Goal: Information Seeking & Learning: Learn about a topic

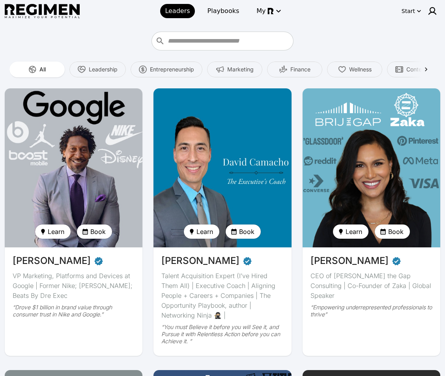
click at [95, 184] on img at bounding box center [74, 168] width 142 height 164
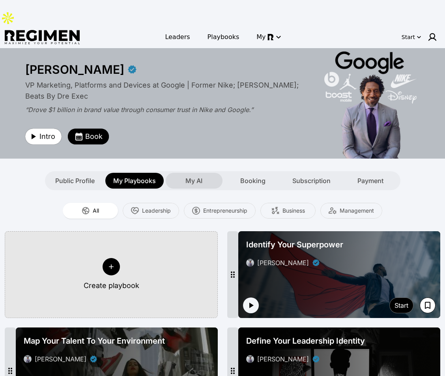
click at [205, 173] on div "My AI" at bounding box center [194, 181] width 57 height 16
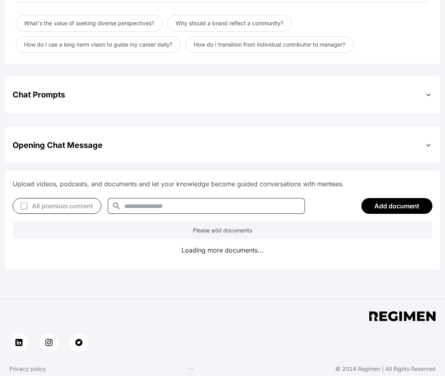
scroll to position [261, 0]
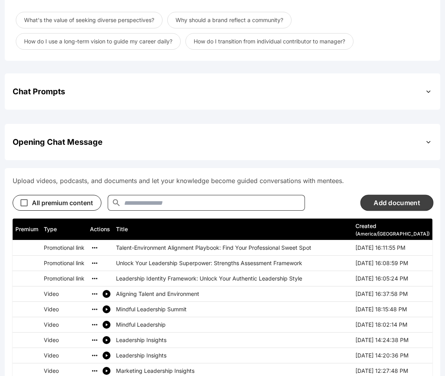
click at [388, 194] on button "Add document" at bounding box center [396, 202] width 73 height 16
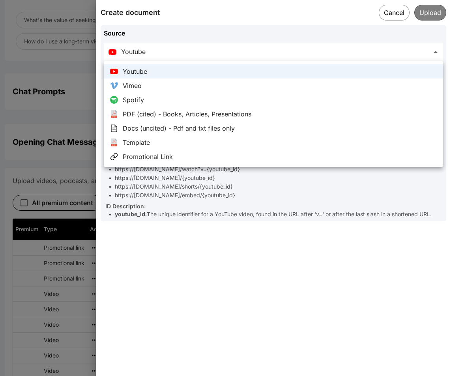
click at [390, 16] on div at bounding box center [225, 188] width 451 height 376
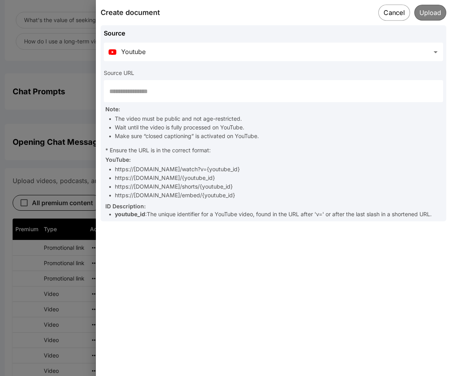
click at [382, 11] on button "Cancel" at bounding box center [394, 12] width 32 height 16
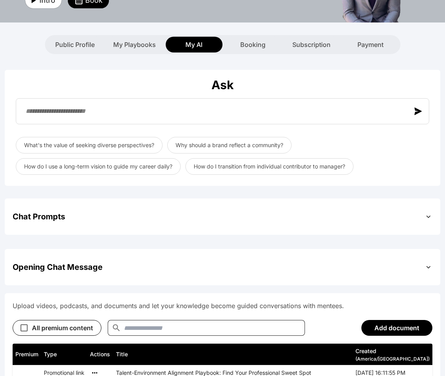
scroll to position [0, 0]
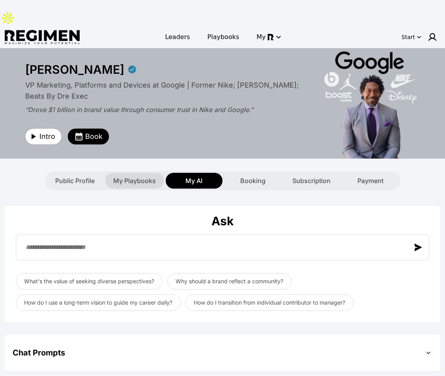
click at [142, 176] on span "My Playbooks" at bounding box center [134, 180] width 43 height 9
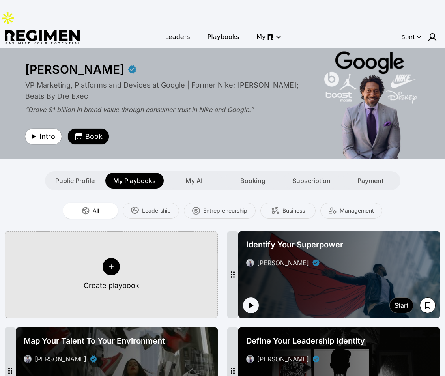
click at [114, 250] on button "Create playbook" at bounding box center [111, 274] width 213 height 87
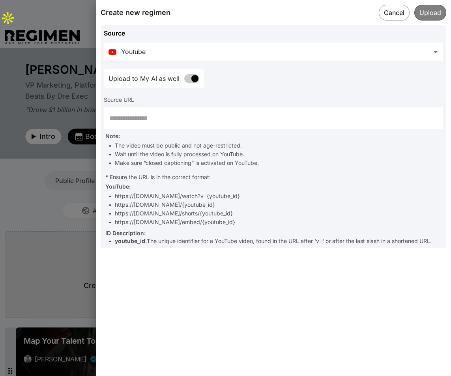
click at [246, 52] on body "**********" at bounding box center [225, 289] width 451 height 578
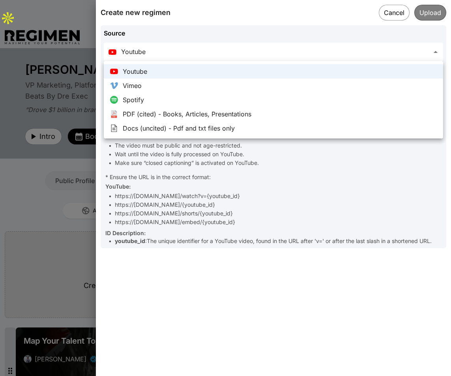
click at [395, 11] on div at bounding box center [225, 188] width 451 height 376
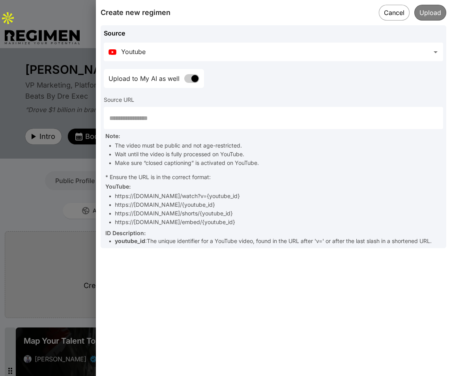
click at [393, 11] on button "Cancel" at bounding box center [394, 13] width 31 height 16
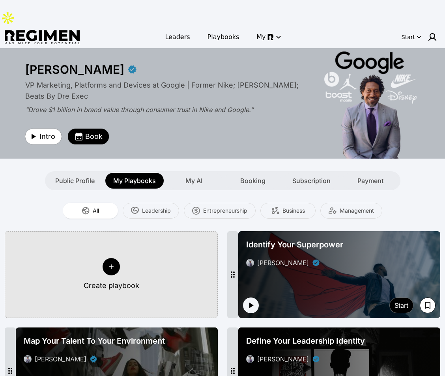
click at [320, 243] on div "Identify Your Superpower Daryl Butler" at bounding box center [339, 253] width 192 height 35
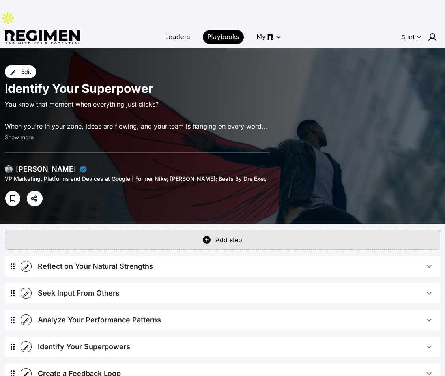
click at [182, 261] on span "Reflect on Your Natural Strengths" at bounding box center [231, 266] width 386 height 11
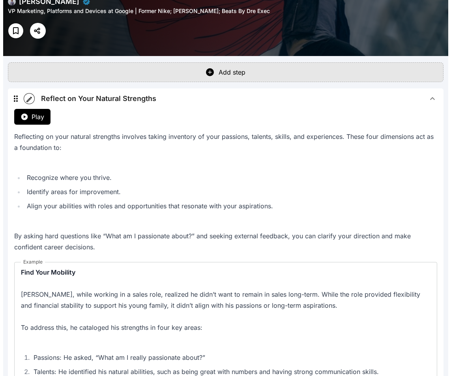
scroll to position [127, 0]
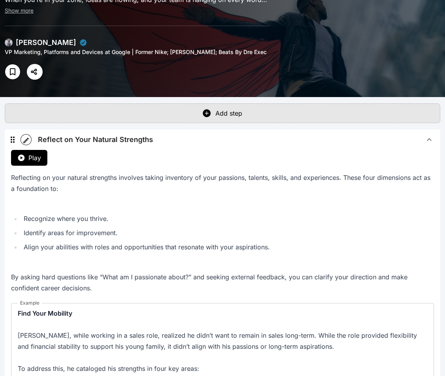
click at [28, 137] on icon "button" at bounding box center [25, 140] width 7 height 7
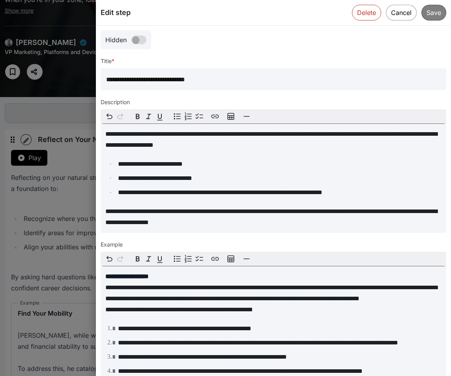
click at [208, 184] on ul "**********" at bounding box center [273, 177] width 336 height 39
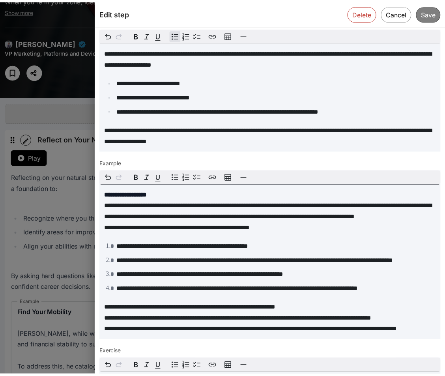
scroll to position [0, 0]
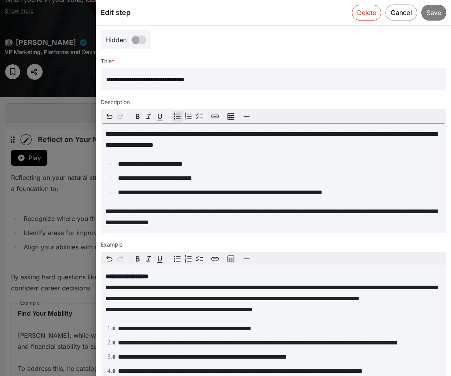
click at [387, 13] on button "Cancel" at bounding box center [401, 12] width 32 height 16
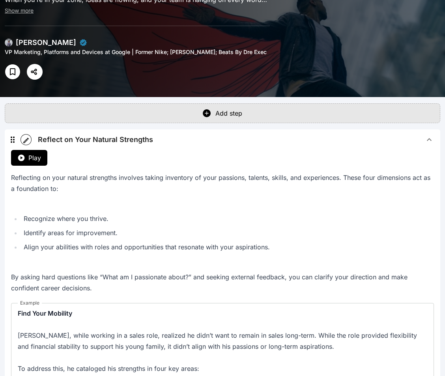
click at [109, 134] on div "Reflect on Your Natural Strengths" at bounding box center [95, 139] width 115 height 11
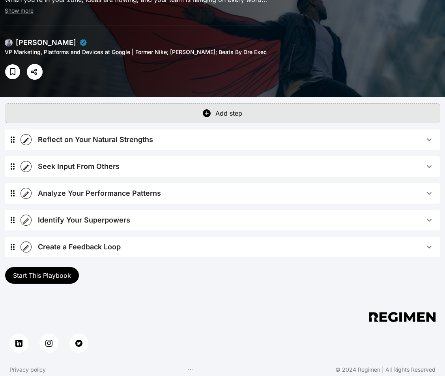
scroll to position [104, 0]
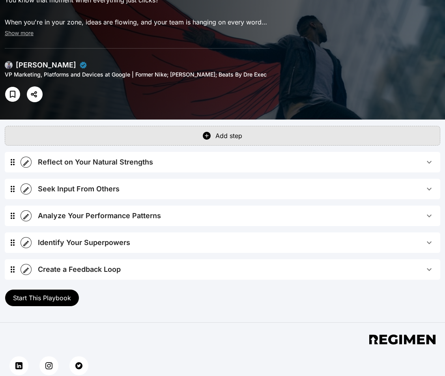
click at [97, 126] on button "Add step" at bounding box center [222, 136] width 435 height 20
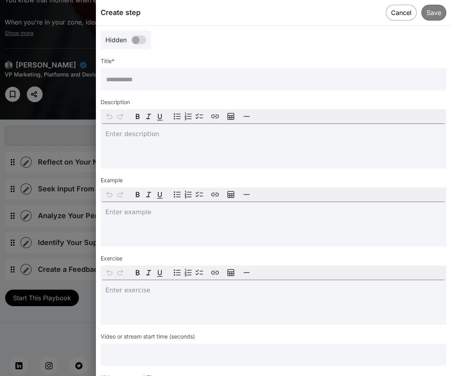
click at [82, 138] on div at bounding box center [225, 188] width 451 height 376
click at [387, 12] on button "Cancel" at bounding box center [401, 13] width 31 height 16
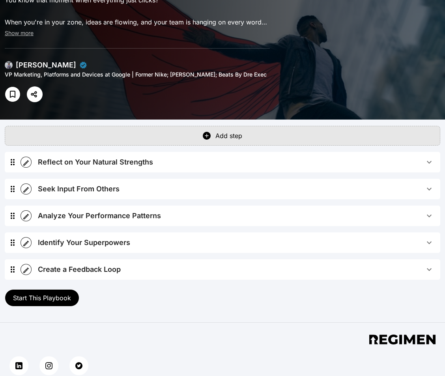
click at [135, 157] on div "Reflect on Your Natural Strengths" at bounding box center [95, 162] width 115 height 11
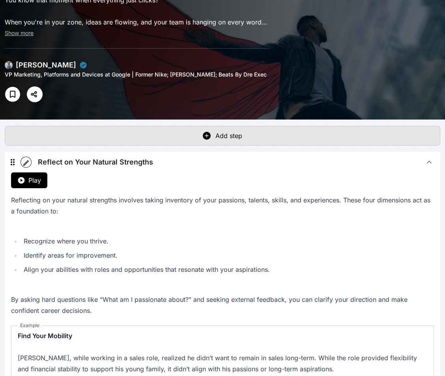
click at [26, 172] on button "Play" at bounding box center [29, 180] width 36 height 16
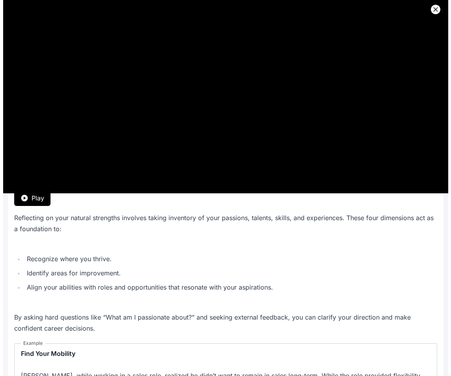
scroll to position [0, 0]
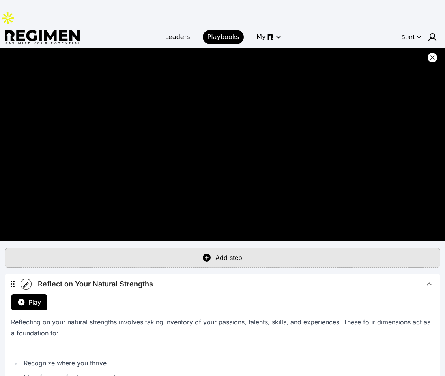
click at [433, 54] on icon at bounding box center [432, 58] width 8 height 8
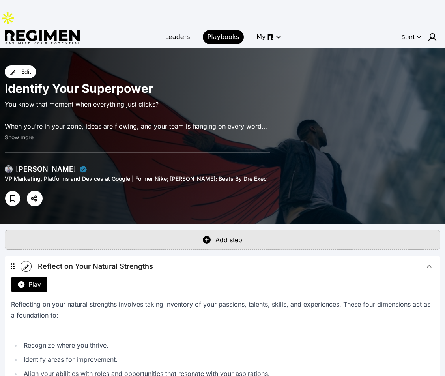
click at [28, 261] on button "button" at bounding box center [26, 266] width 11 height 11
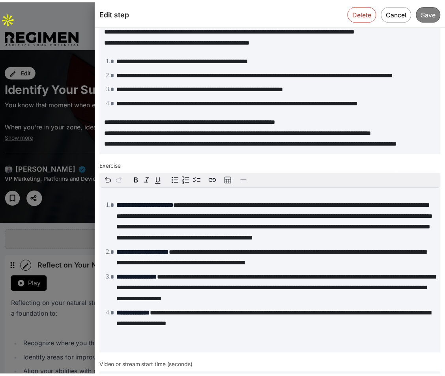
scroll to position [381, 0]
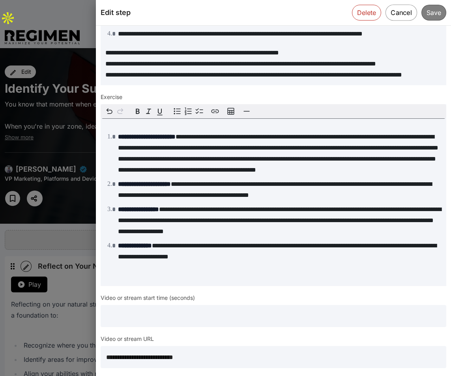
click at [406, 9] on button "Cancel" at bounding box center [401, 12] width 32 height 16
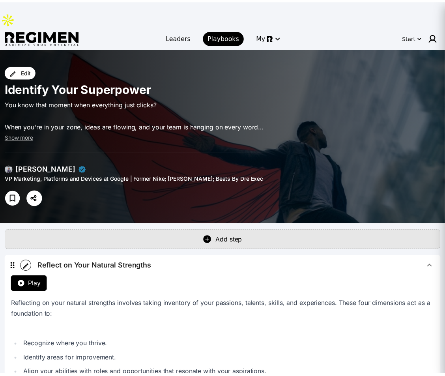
scroll to position [0, 0]
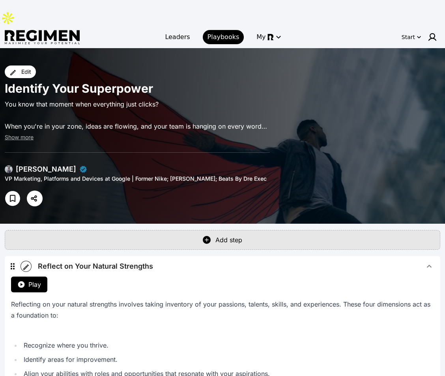
click at [150, 261] on div "Reflect on Your Natural Strengths" at bounding box center [95, 266] width 115 height 11
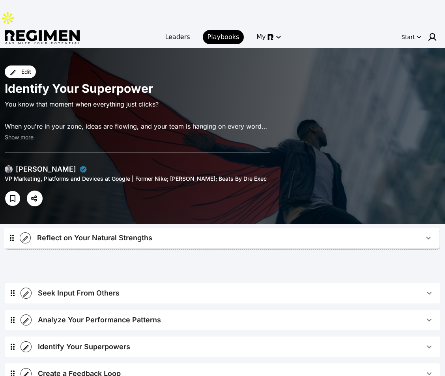
drag, startPoint x: 13, startPoint y: 244, endPoint x: 13, endPoint y: 249, distance: 5.1
click at [13, 256] on div "Reflect on Your Natural Strengths Play Reflecting on your natural strengths inv…" at bounding box center [222, 323] width 435 height 134
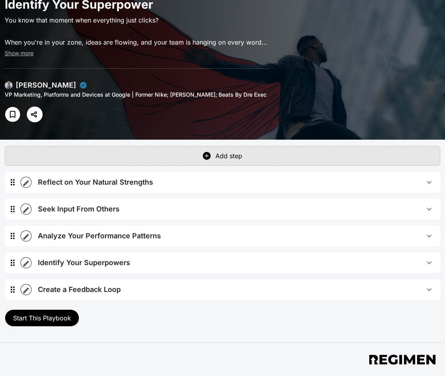
scroll to position [104, 0]
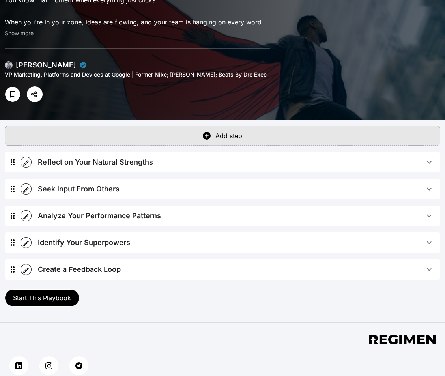
click at [237, 131] on div "Add step" at bounding box center [228, 135] width 27 height 9
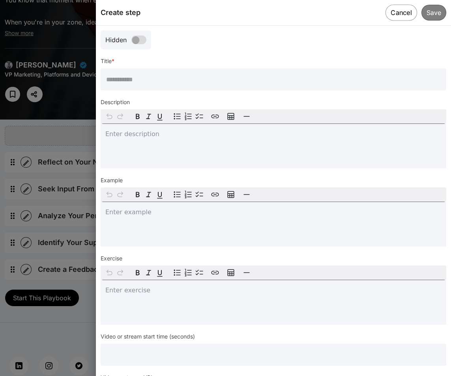
click at [398, 15] on button "Cancel" at bounding box center [401, 12] width 32 height 16
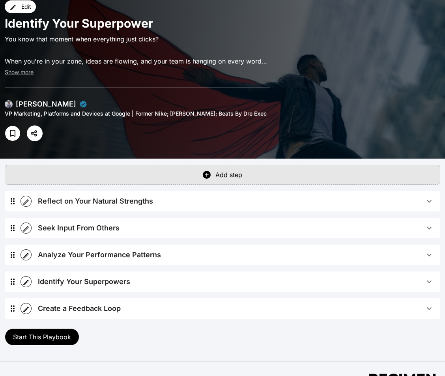
scroll to position [76, 0]
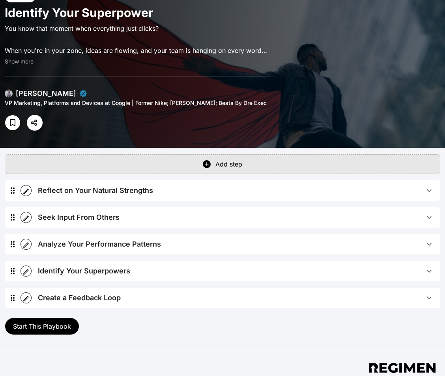
click at [9, 90] on img at bounding box center [9, 94] width 8 height 8
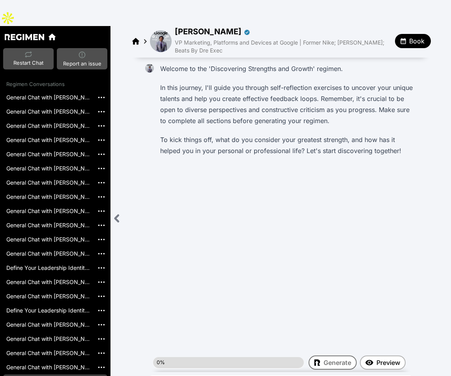
scroll to position [283, 0]
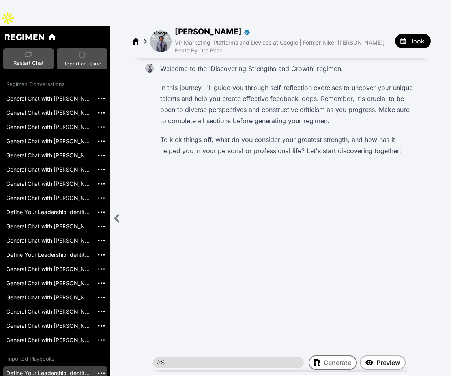
click at [46, 366] on link "Define Your Leadership Identity[2025-02-25]" at bounding box center [48, 373] width 91 height 14
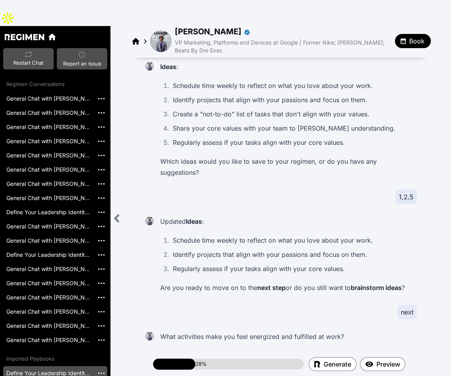
scroll to position [1132, 0]
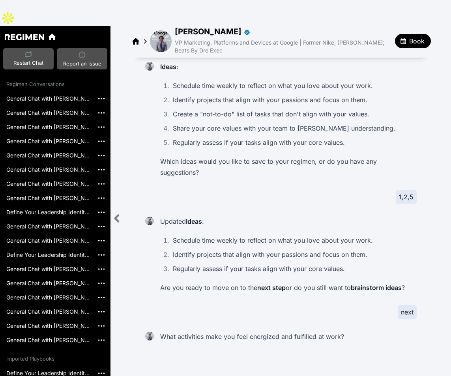
scroll to position [3614, 0]
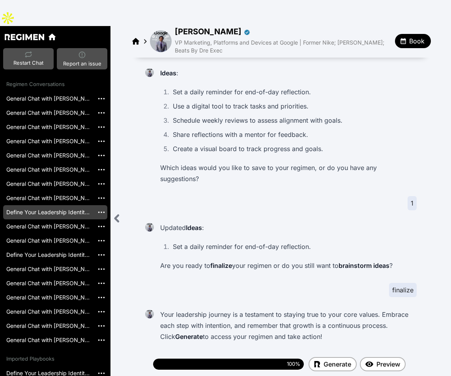
click at [33, 205] on link "Define Your Leadership Identity[2024-12-13]" at bounding box center [48, 212] width 91 height 14
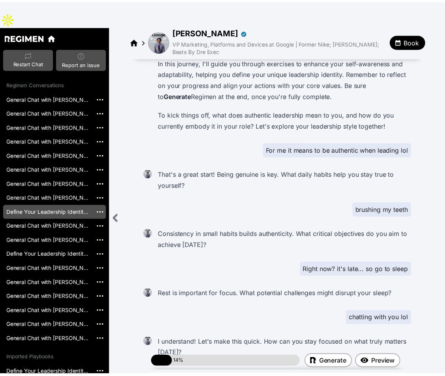
scroll to position [175, 0]
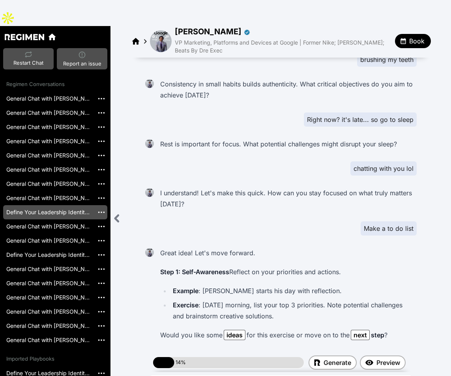
click at [156, 30] on img at bounding box center [161, 41] width 22 height 22
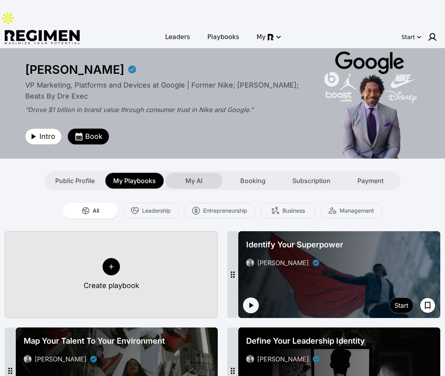
click at [197, 176] on span "My AI" at bounding box center [193, 180] width 17 height 9
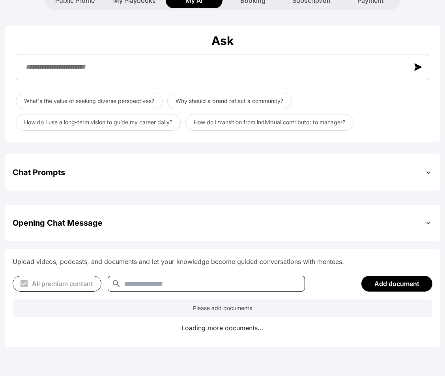
scroll to position [272, 0]
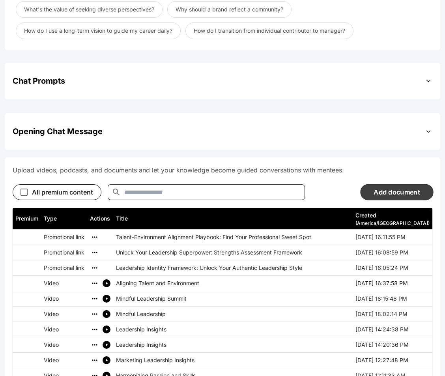
click at [389, 184] on button "Add document" at bounding box center [396, 192] width 73 height 16
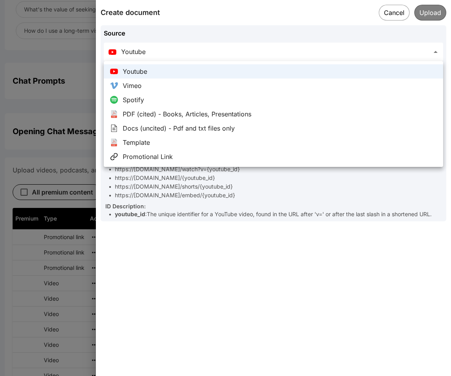
click at [287, 246] on div at bounding box center [225, 188] width 451 height 376
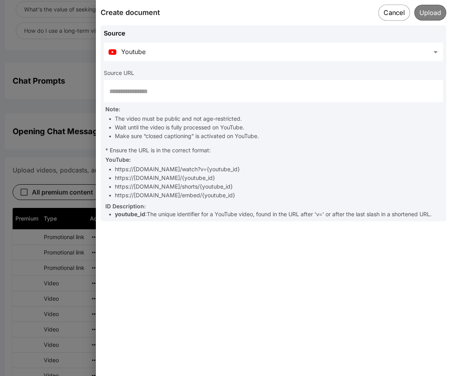
click at [398, 15] on button "Cancel" at bounding box center [394, 12] width 32 height 16
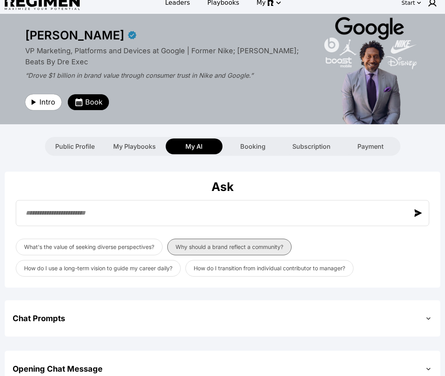
scroll to position [0, 0]
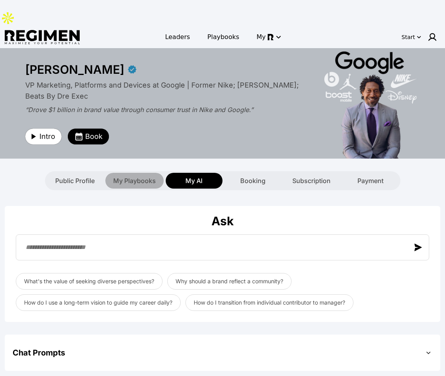
click at [134, 176] on span "My Playbooks" at bounding box center [134, 180] width 43 height 9
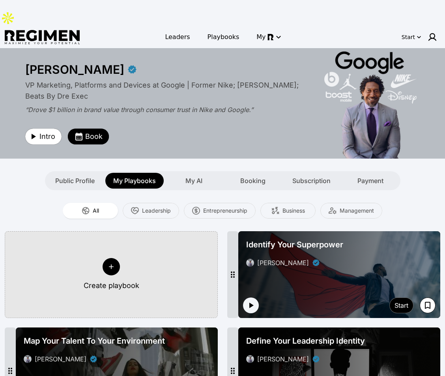
click at [130, 234] on button "Create playbook" at bounding box center [111, 274] width 213 height 87
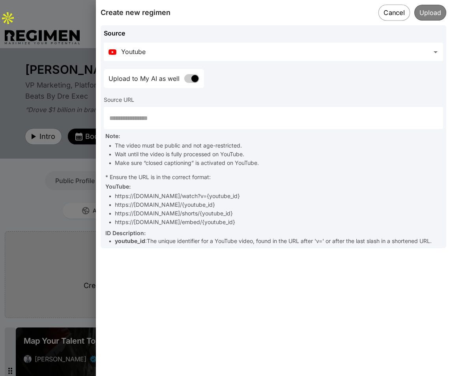
click at [393, 17] on button "Cancel" at bounding box center [394, 12] width 32 height 16
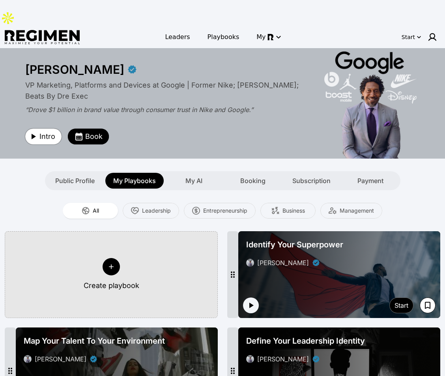
click at [40, 131] on span "Intro" at bounding box center [47, 136] width 16 height 11
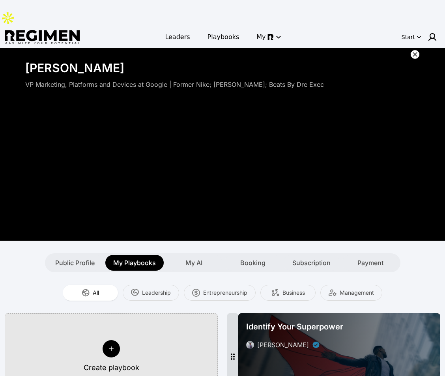
click at [174, 32] on span "Leaders" at bounding box center [177, 36] width 25 height 9
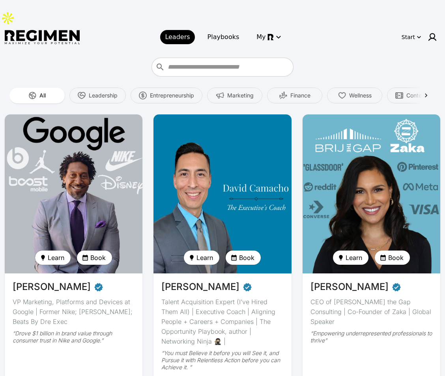
click at [71, 170] on img at bounding box center [74, 194] width 142 height 164
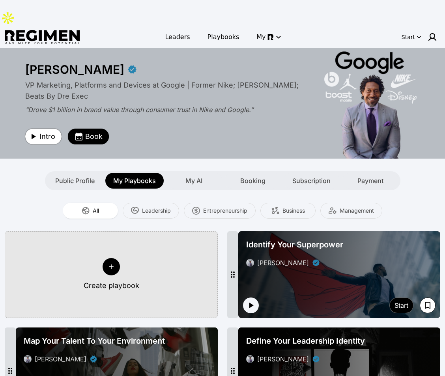
click at [41, 131] on span "Intro" at bounding box center [47, 136] width 16 height 11
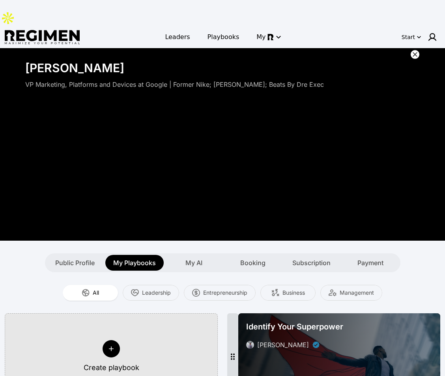
click at [416, 50] on icon at bounding box center [415, 54] width 8 height 8
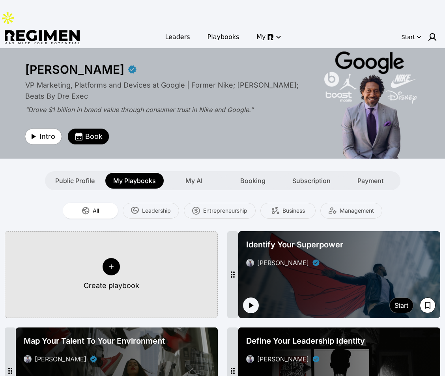
click at [215, 117] on div "Intro Book" at bounding box center [165, 130] width 280 height 27
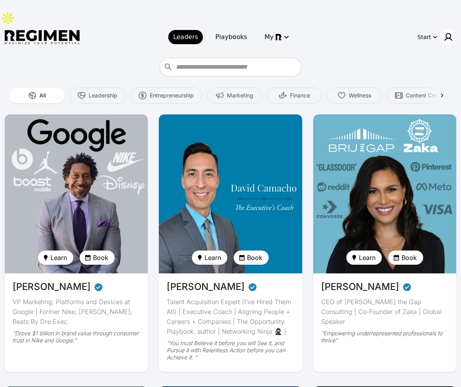
click at [446, 32] on img at bounding box center [448, 36] width 9 height 9
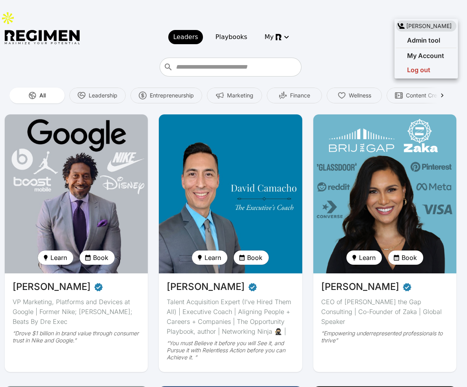
drag, startPoint x: 351, startPoint y: 39, endPoint x: 365, endPoint y: 37, distance: 13.5
click at [352, 39] on div at bounding box center [233, 193] width 467 height 387
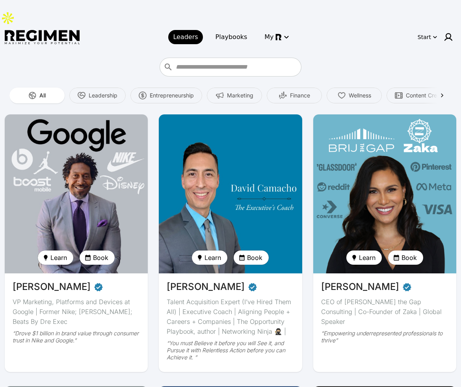
click at [426, 33] on div "Start" at bounding box center [424, 37] width 13 height 8
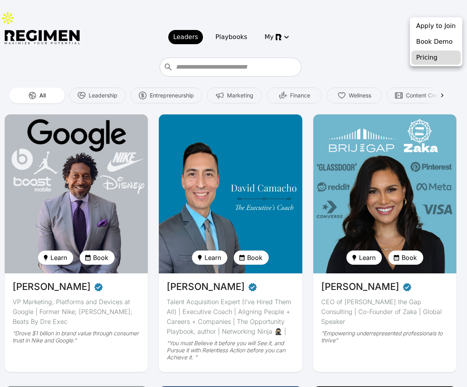
click at [433, 57] on button "Pricing" at bounding box center [436, 57] width 49 height 14
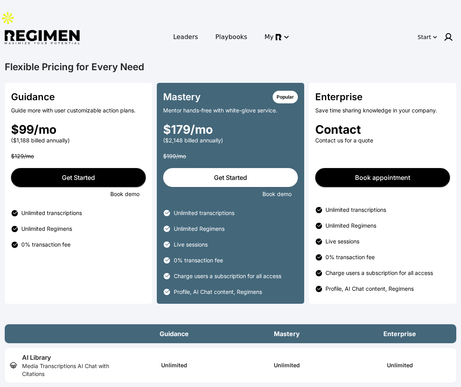
click at [243, 168] on link "Get Started" at bounding box center [230, 177] width 135 height 19
click at [199, 30] on link "Leaders" at bounding box center [185, 37] width 34 height 14
